Goal: Navigation & Orientation: Go to known website

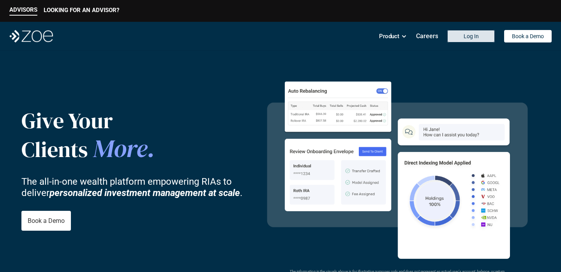
click at [480, 35] on link "Log In" at bounding box center [471, 36] width 48 height 12
click at [474, 35] on p "Log In" at bounding box center [470, 36] width 15 height 7
click at [462, 37] on link "Log In" at bounding box center [471, 36] width 48 height 12
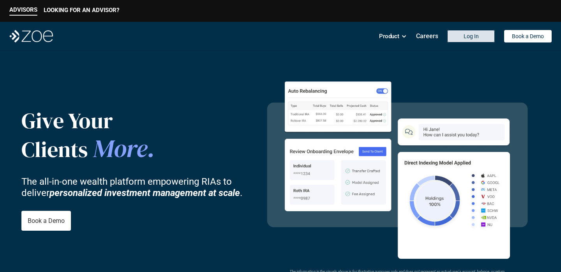
click at [475, 38] on p "Log In" at bounding box center [470, 36] width 15 height 7
